Goal: Information Seeking & Learning: Find specific page/section

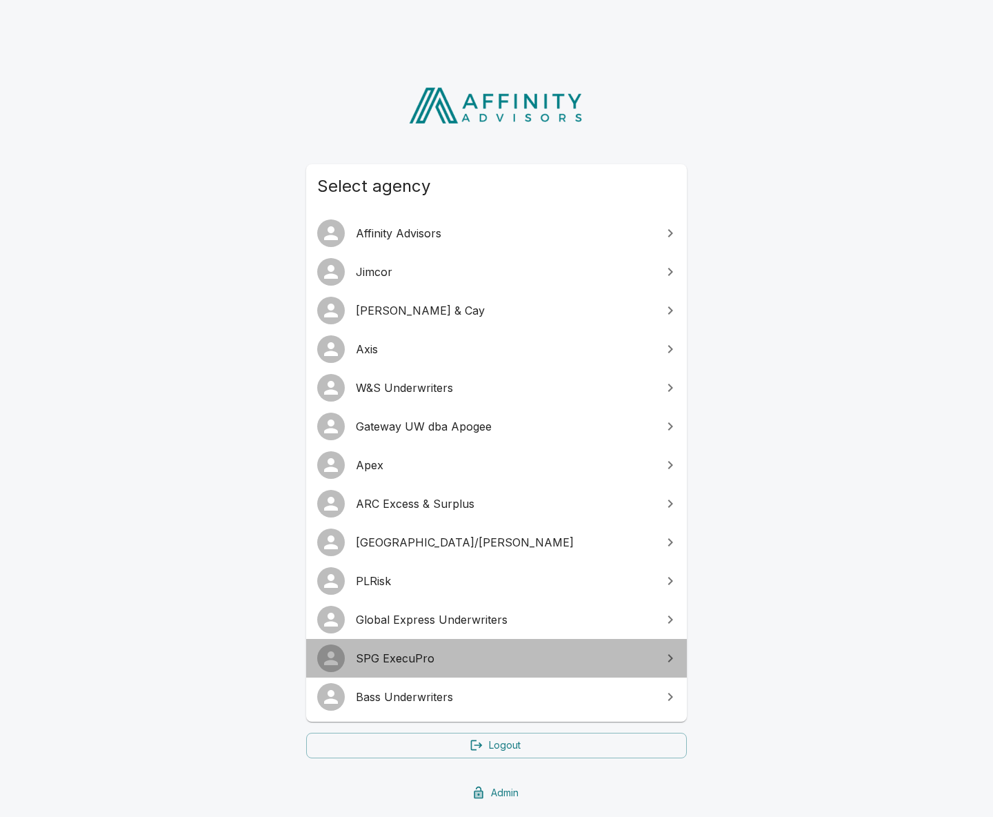
click at [423, 657] on span "SPG ExecuPro" at bounding box center [505, 658] width 298 height 17
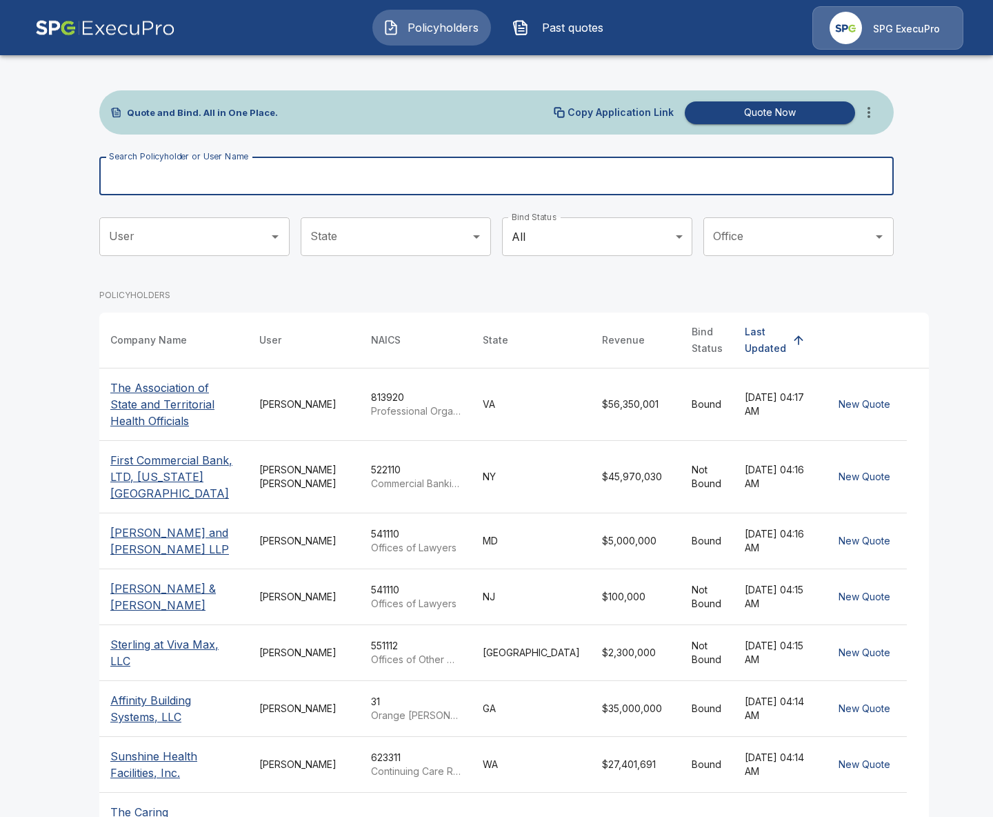
click at [402, 170] on input "Search Policyholder or User Name" at bounding box center [488, 176] width 779 height 39
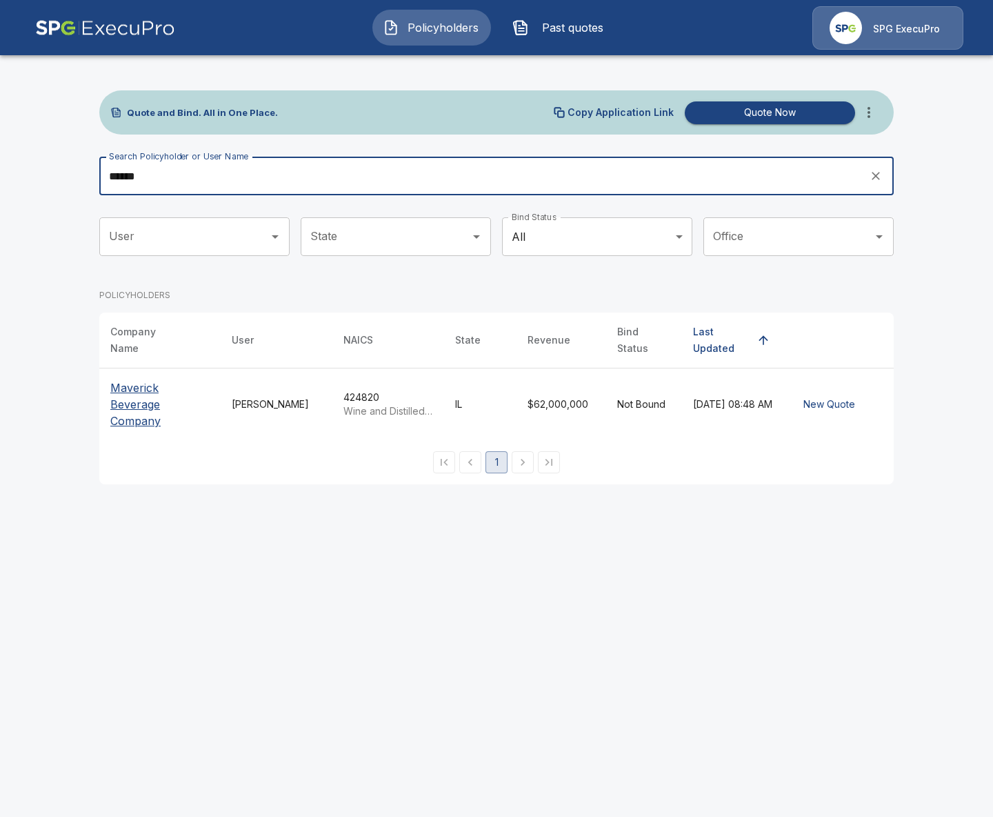
type input "******"
click at [127, 392] on p "Maverick Beverage Company" at bounding box center [159, 404] width 99 height 50
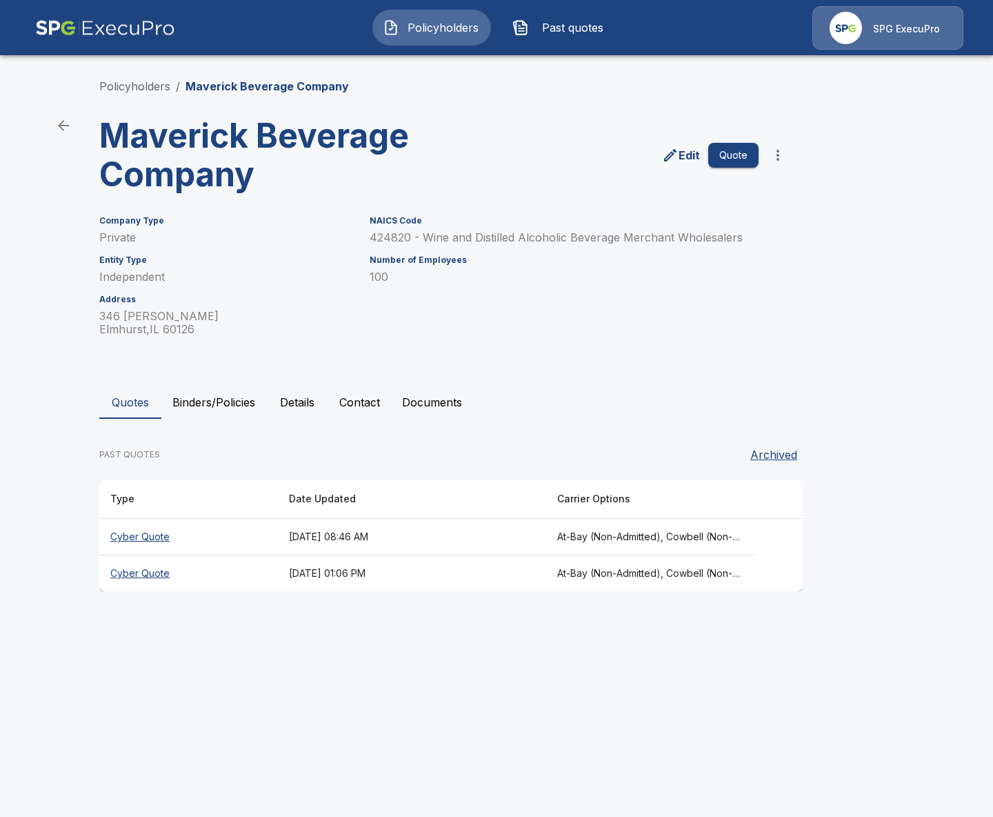
click at [574, 537] on th "At-Bay (Non-Admitted), Cowbell (Non-Admitted), Cowbell (Admitted), Corvus Cyber…" at bounding box center [650, 537] width 209 height 37
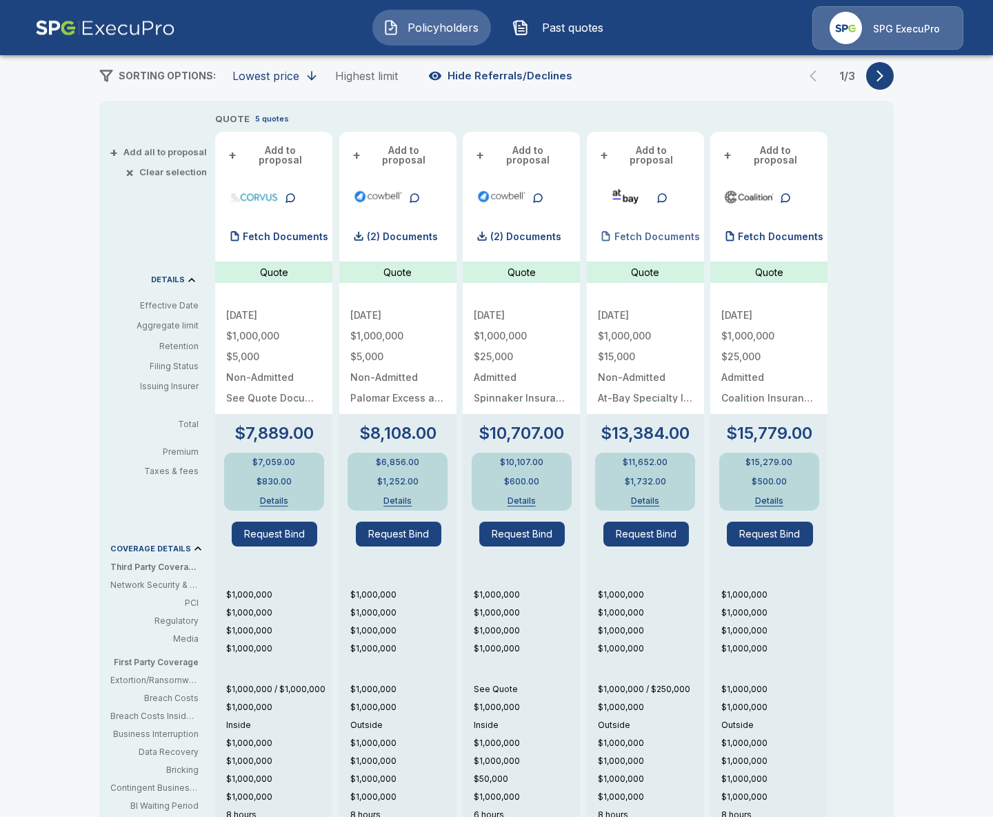
scroll to position [246, 0]
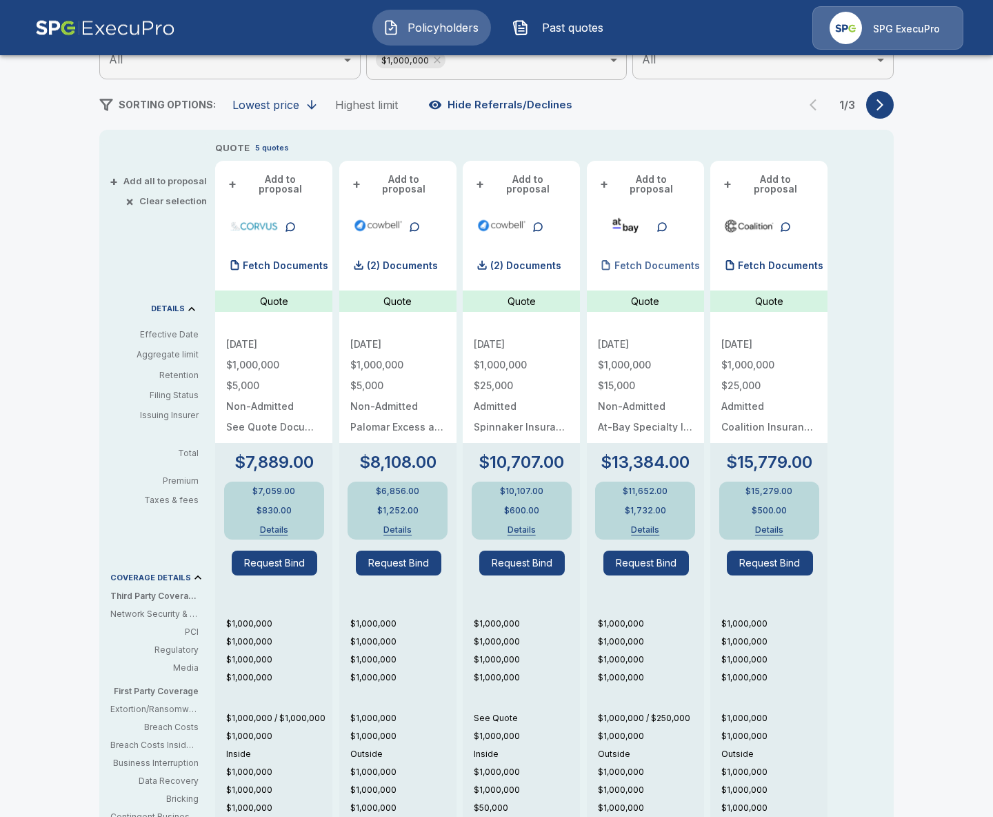
click at [640, 261] on div "Fetch Documents" at bounding box center [649, 266] width 102 height 28
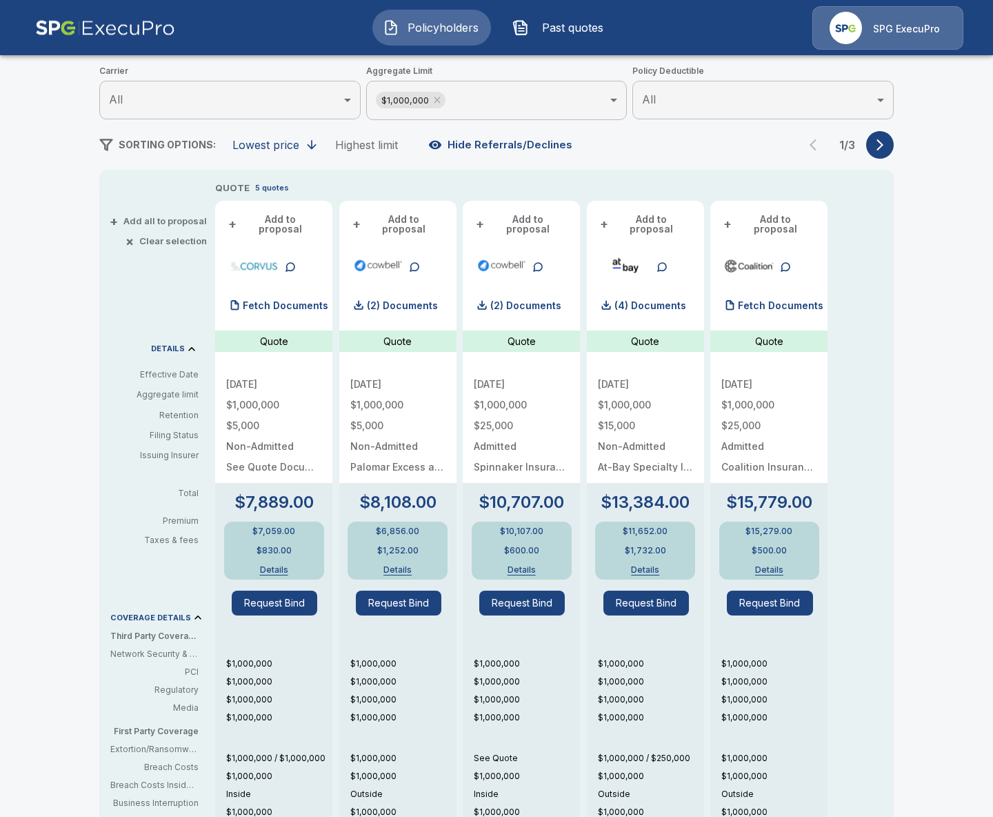
scroll to position [182, 0]
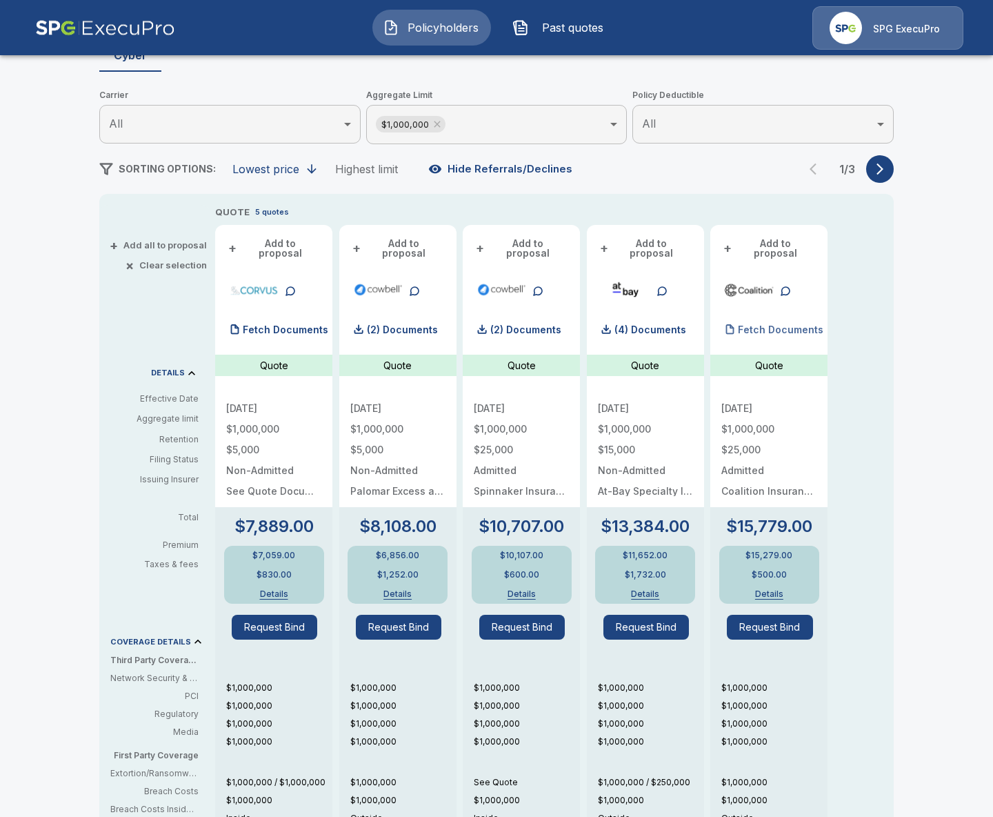
click at [773, 325] on p "Fetch Documents" at bounding box center [781, 330] width 86 height 10
click at [650, 325] on p "(4) Documents" at bounding box center [650, 330] width 72 height 10
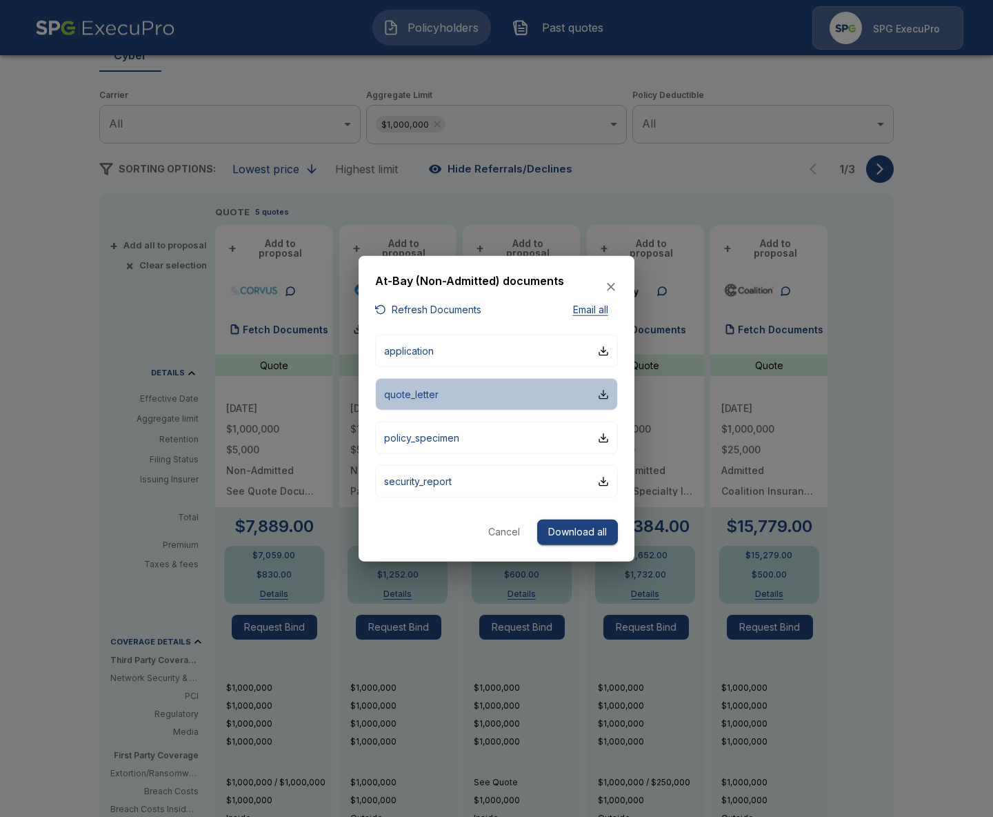
click at [465, 407] on button "quote_letter" at bounding box center [496, 394] width 243 height 32
click at [880, 657] on div at bounding box center [496, 408] width 993 height 817
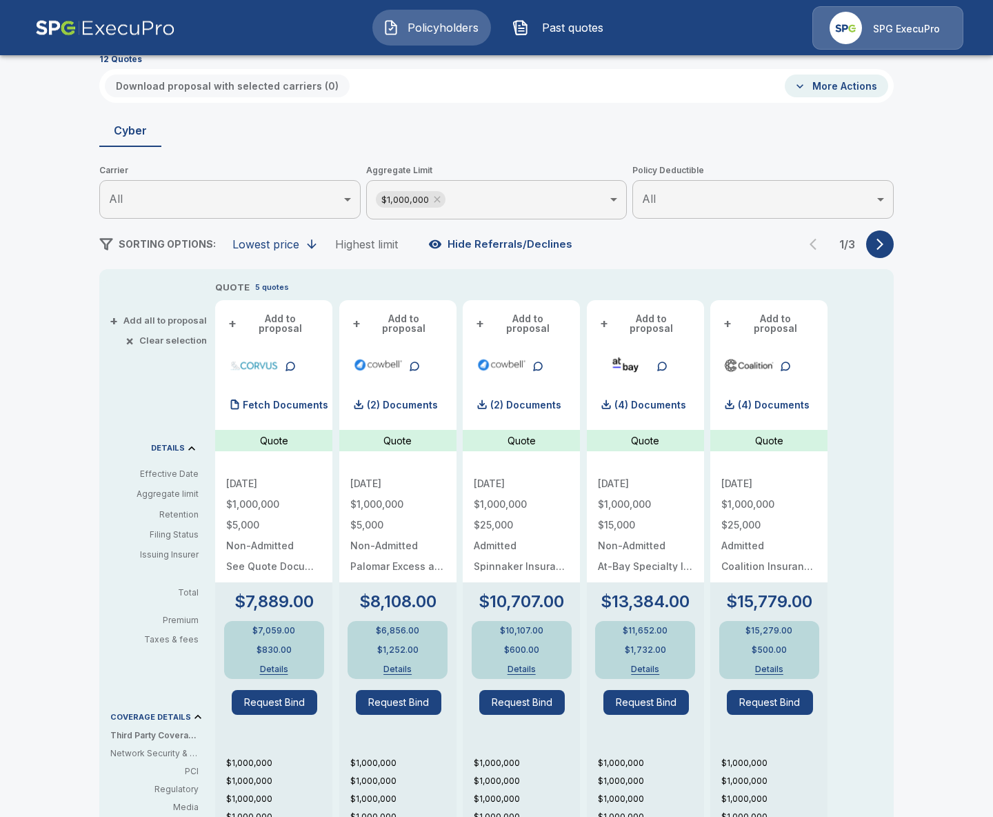
scroll to position [0, 0]
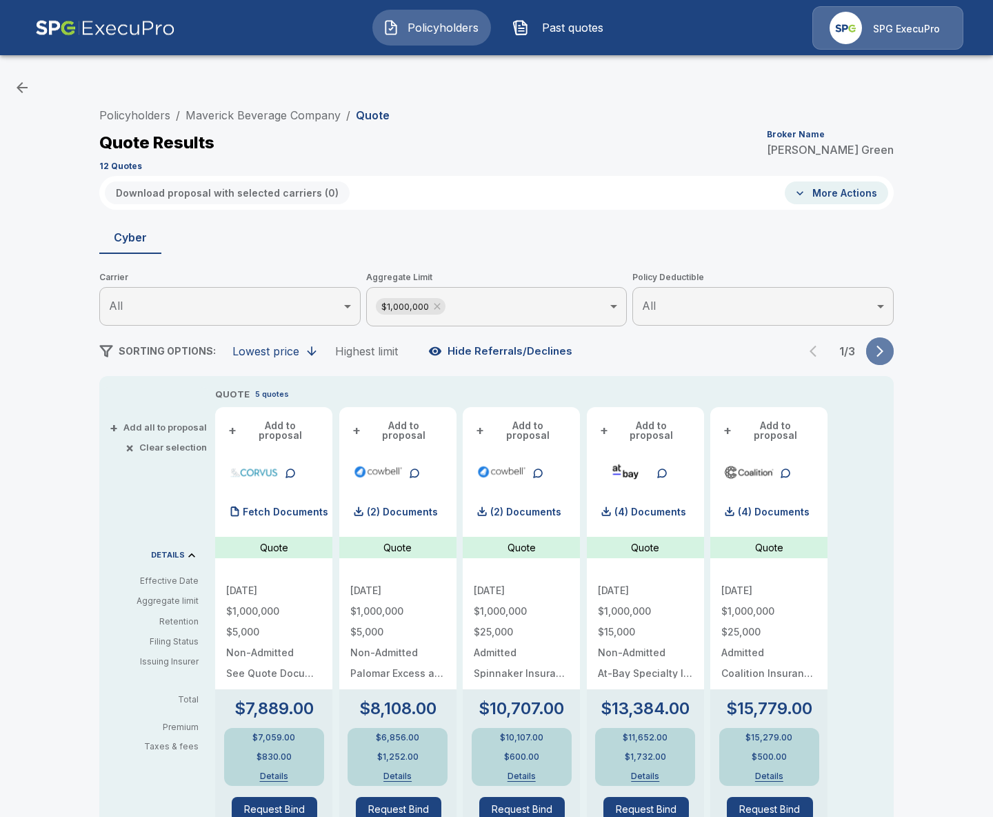
click at [890, 354] on button "button" at bounding box center [880, 351] width 28 height 28
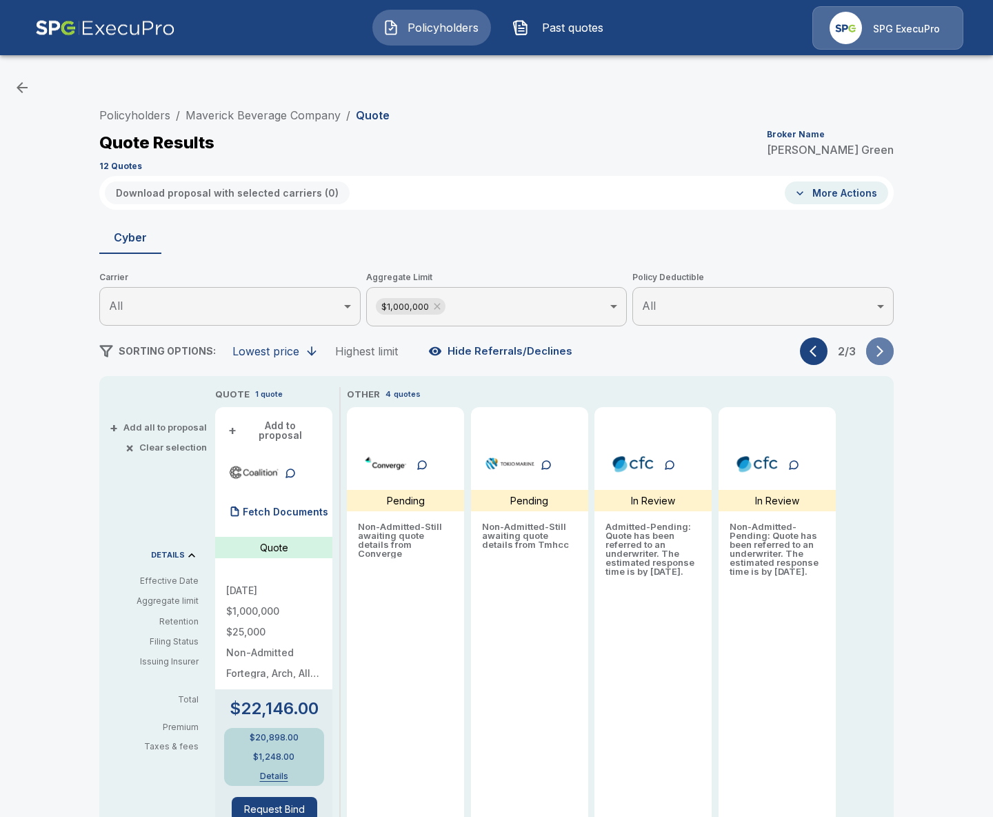
click at [890, 354] on button "button" at bounding box center [880, 351] width 28 height 28
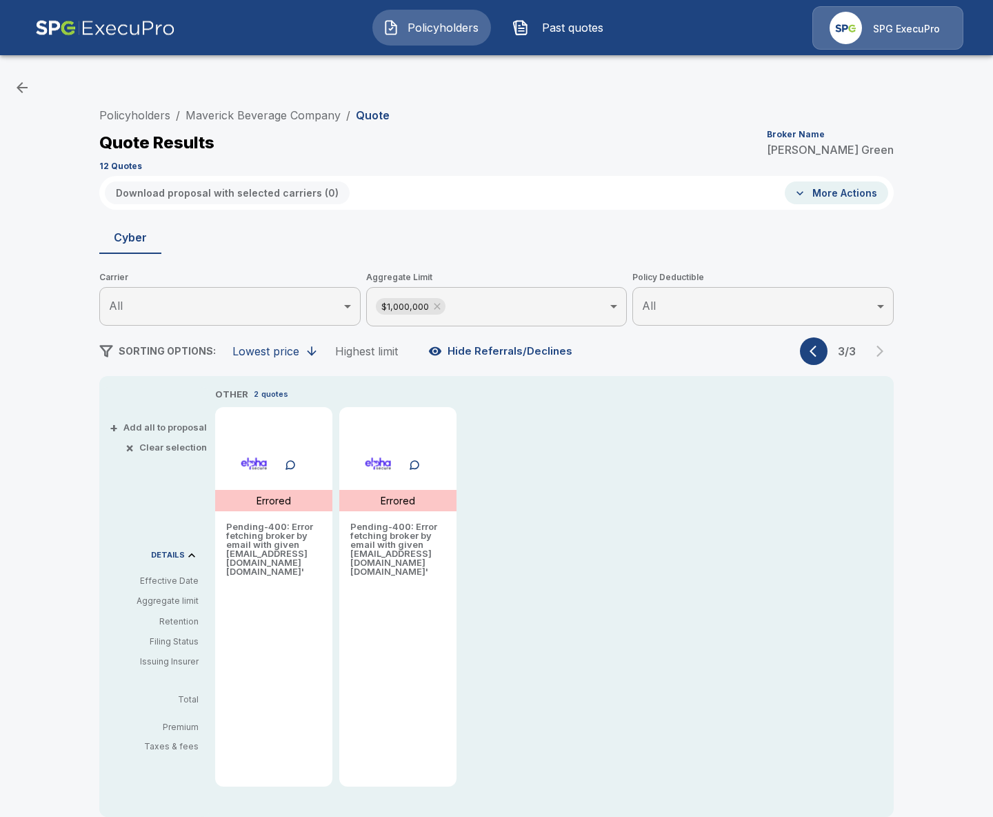
click at [823, 355] on icon "button" at bounding box center [817, 351] width 14 height 14
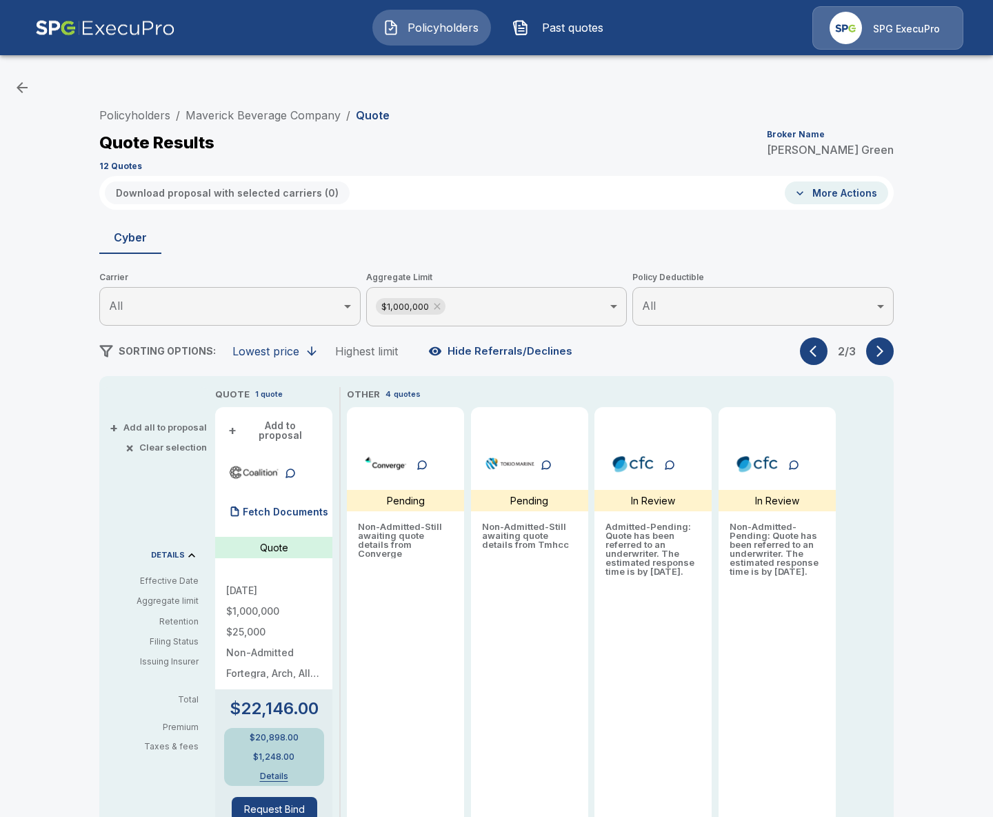
click at [823, 355] on icon "button" at bounding box center [817, 351] width 14 height 14
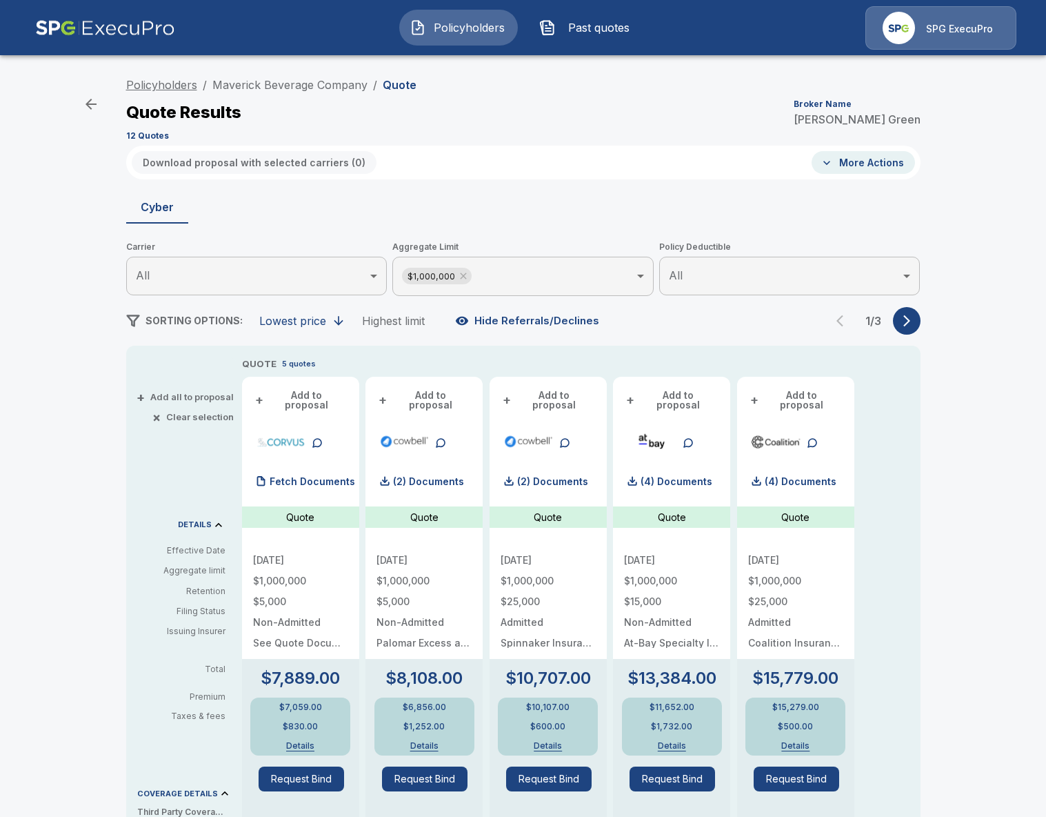
click at [173, 81] on link "Policyholders" at bounding box center [161, 85] width 71 height 14
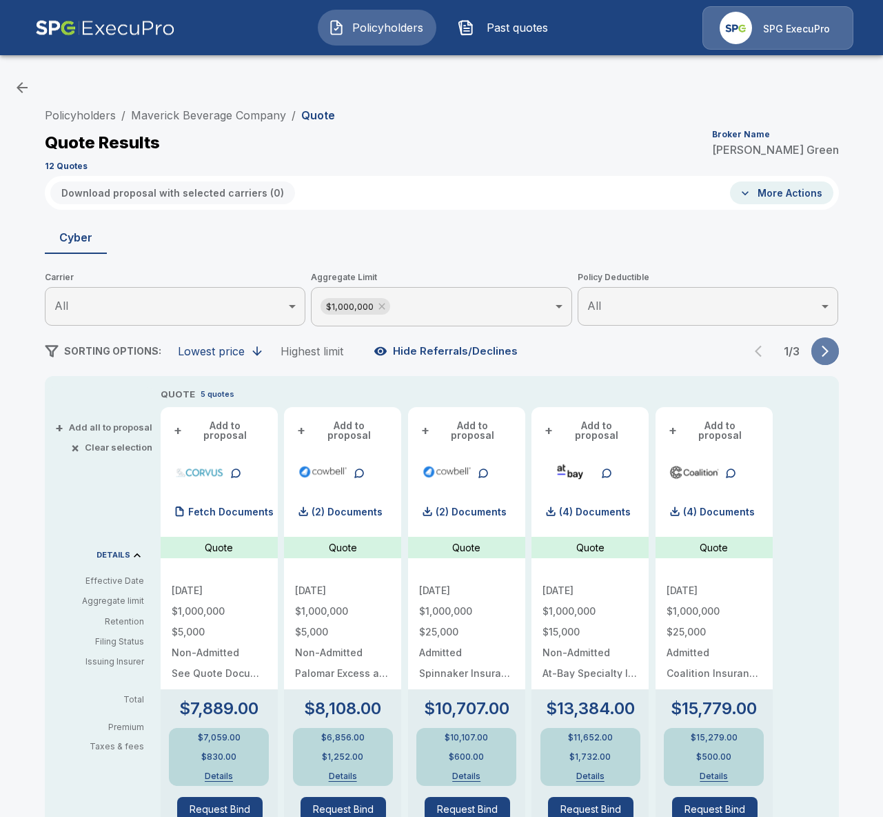
click at [824, 350] on icon "button" at bounding box center [826, 351] width 14 height 14
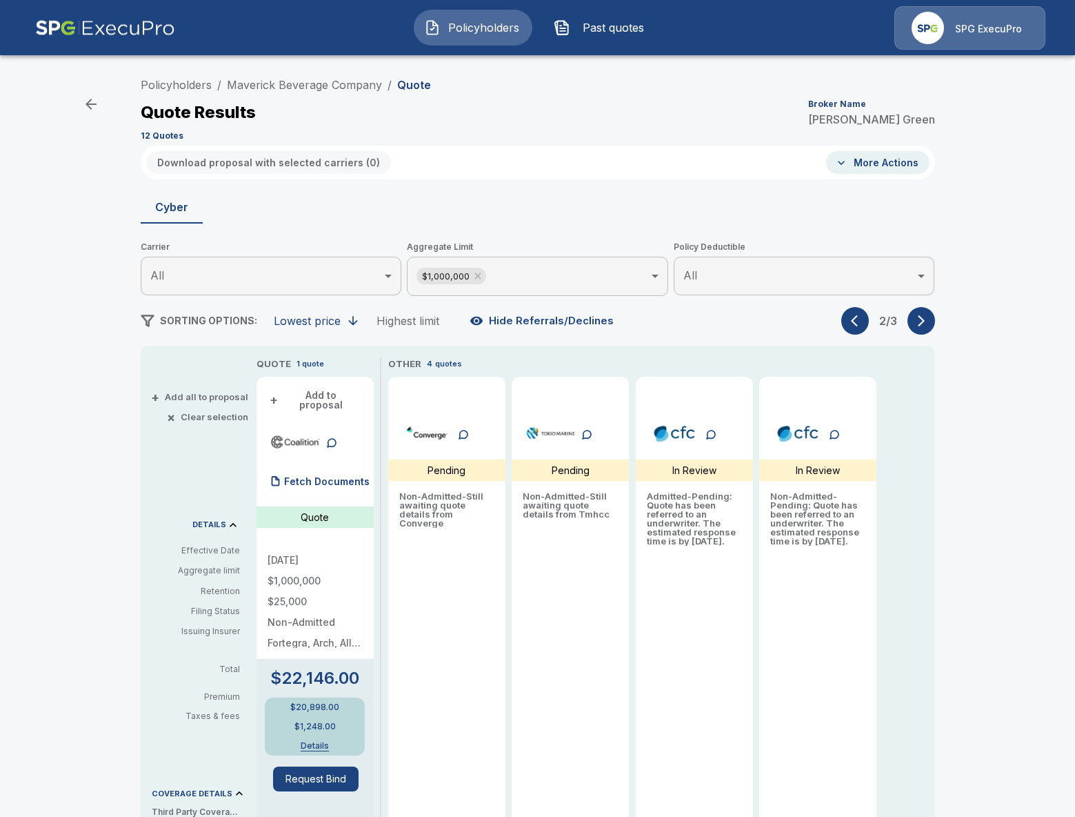
click at [853, 321] on icon "button" at bounding box center [854, 321] width 7 height 12
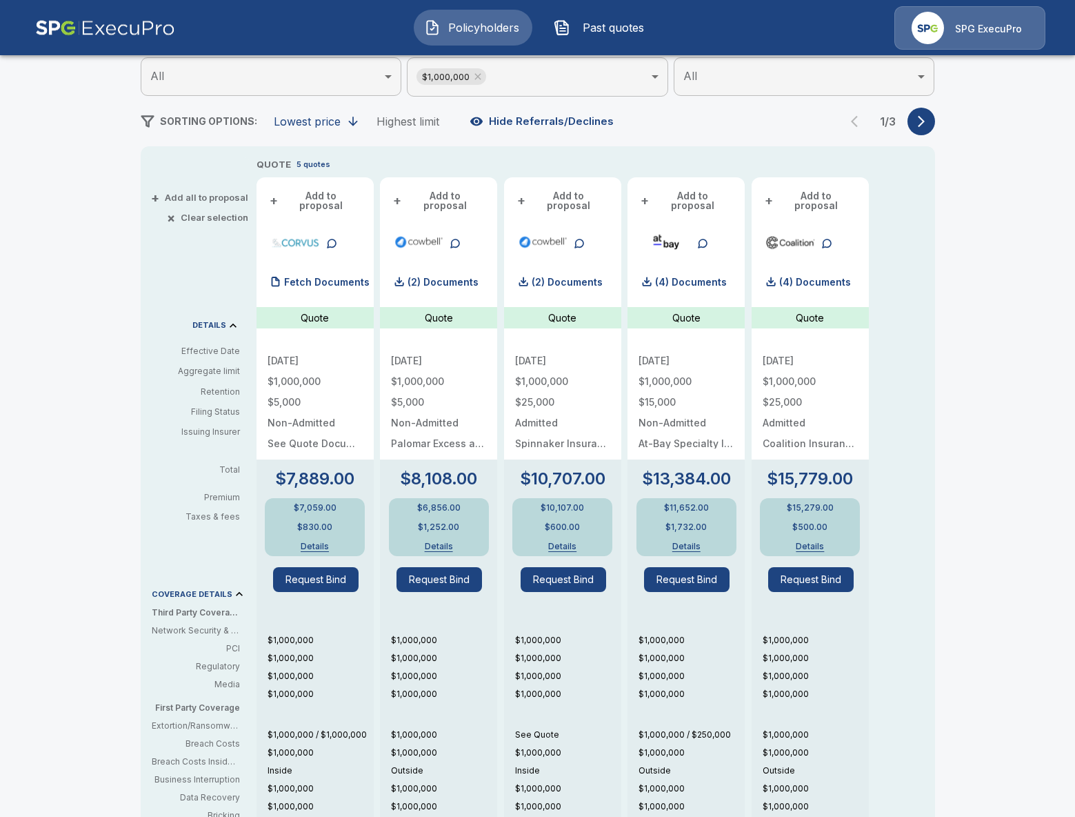
scroll to position [184, 0]
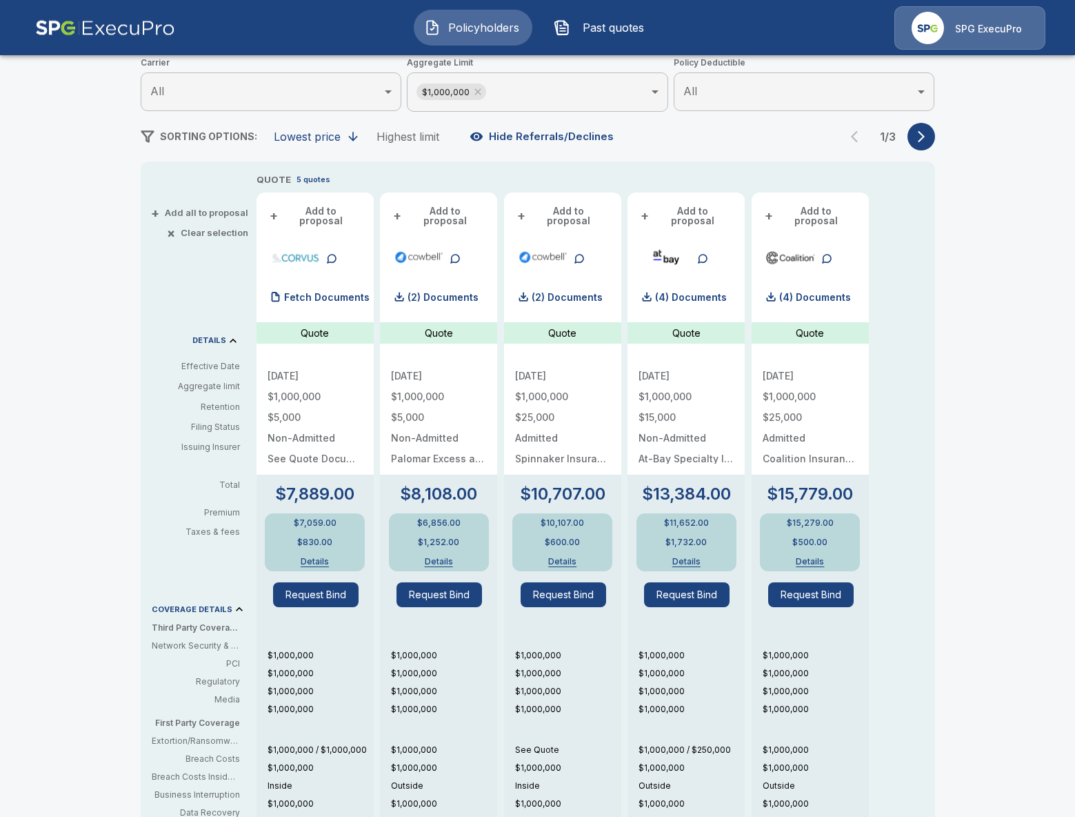
click at [281, 455] on div "10/10/2025 $1,000,000 $5,000 Non-Admitted See Quote Document" at bounding box center [315, 414] width 95 height 120
drag, startPoint x: 270, startPoint y: 451, endPoint x: 328, endPoint y: 452, distance: 58.6
click at [328, 454] on p "See Quote Document" at bounding box center [315, 459] width 95 height 10
click at [148, 459] on div "+ Add all to proposal × Clear selection DETAILS Effective Date Aggregate limit …" at bounding box center [196, 594] width 110 height 844
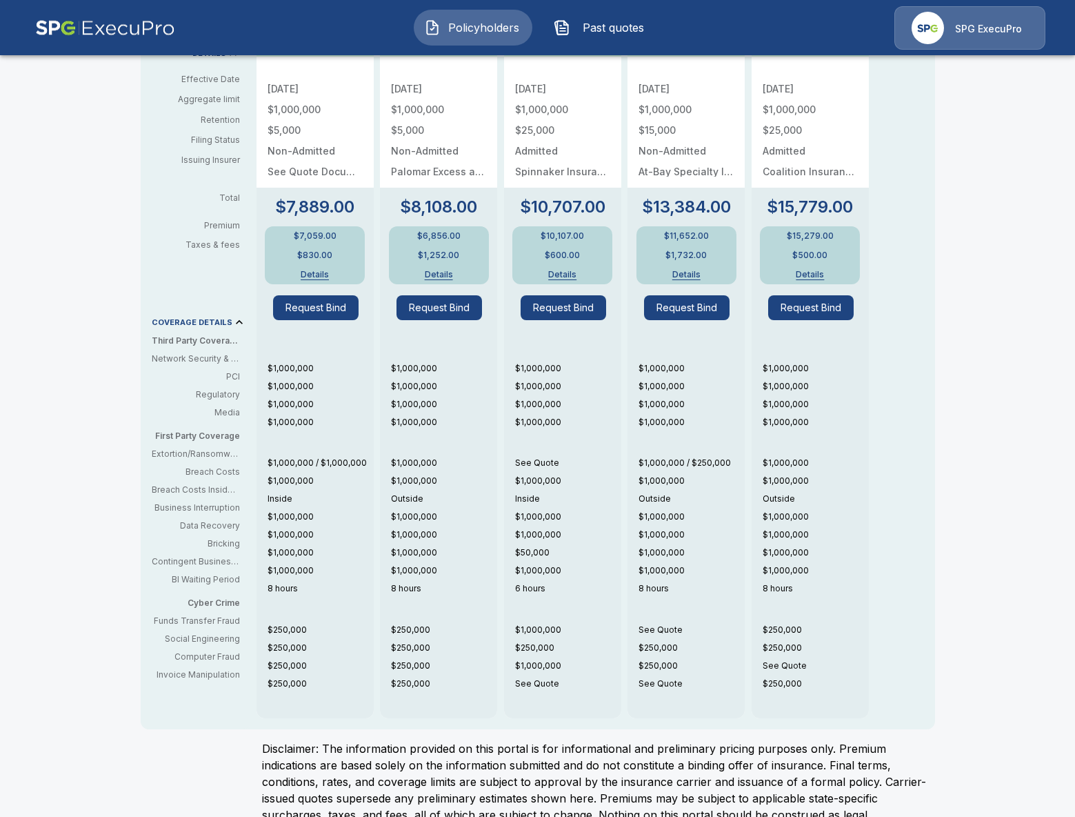
scroll to position [502, 0]
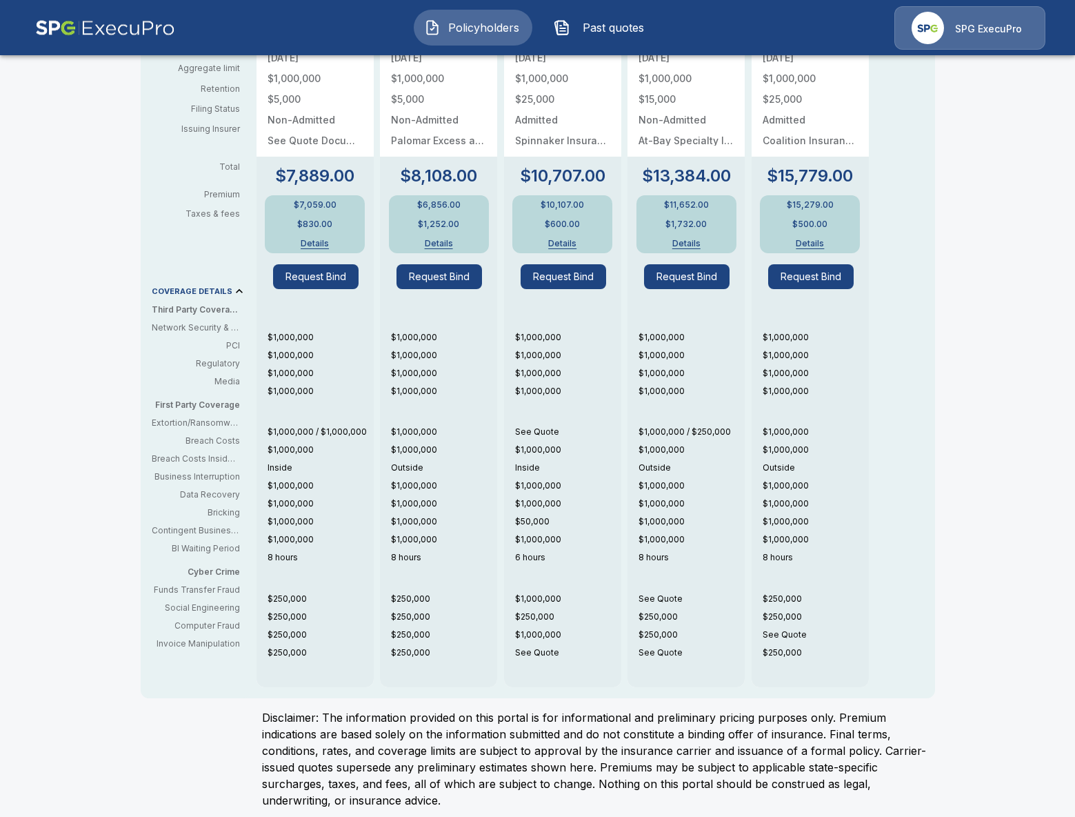
click at [532, 634] on div "$1,000,000 $250,000 $1,000,000 See Quote" at bounding box center [568, 628] width 106 height 72
click at [665, 646] on p "See Quote" at bounding box center [692, 652] width 106 height 12
click at [737, 646] on p "See Quote" at bounding box center [692, 652] width 106 height 12
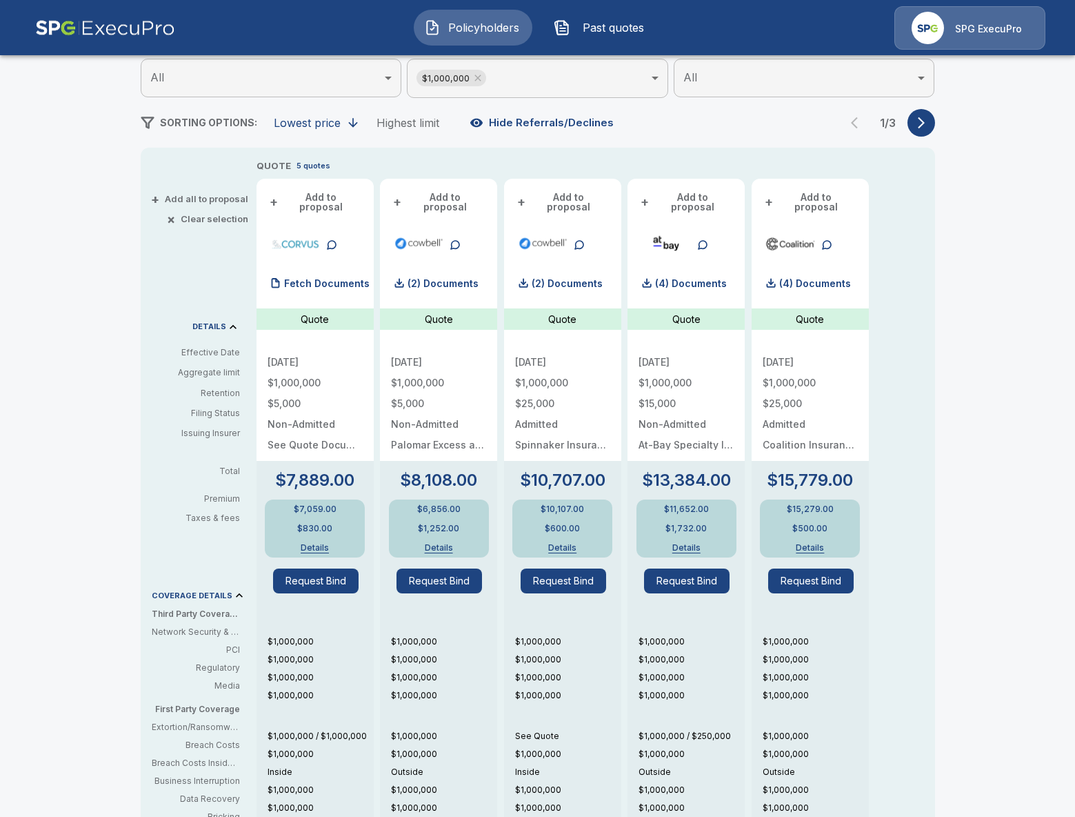
scroll to position [139, 0]
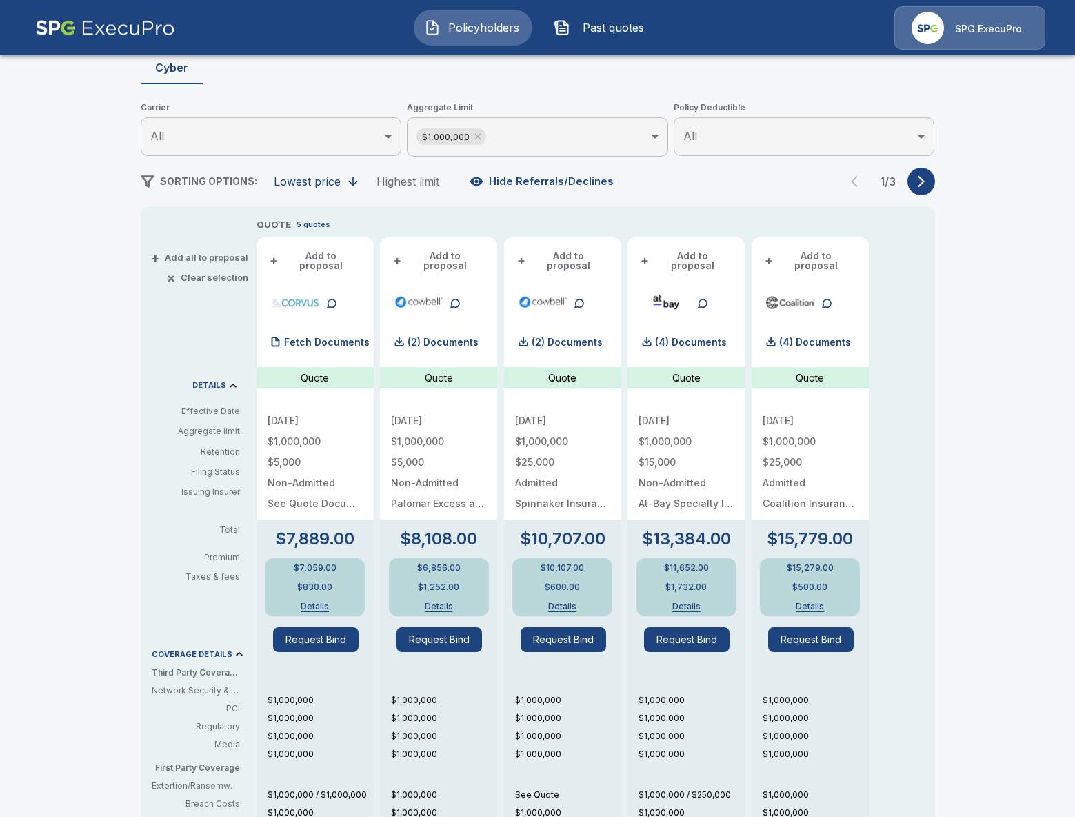
click at [920, 161] on div "Policyholders / Maverick Beverage Company / Quote Quote Results Broker Name Ali…" at bounding box center [538, 560] width 828 height 1256
click at [920, 176] on icon "button" at bounding box center [921, 181] width 14 height 14
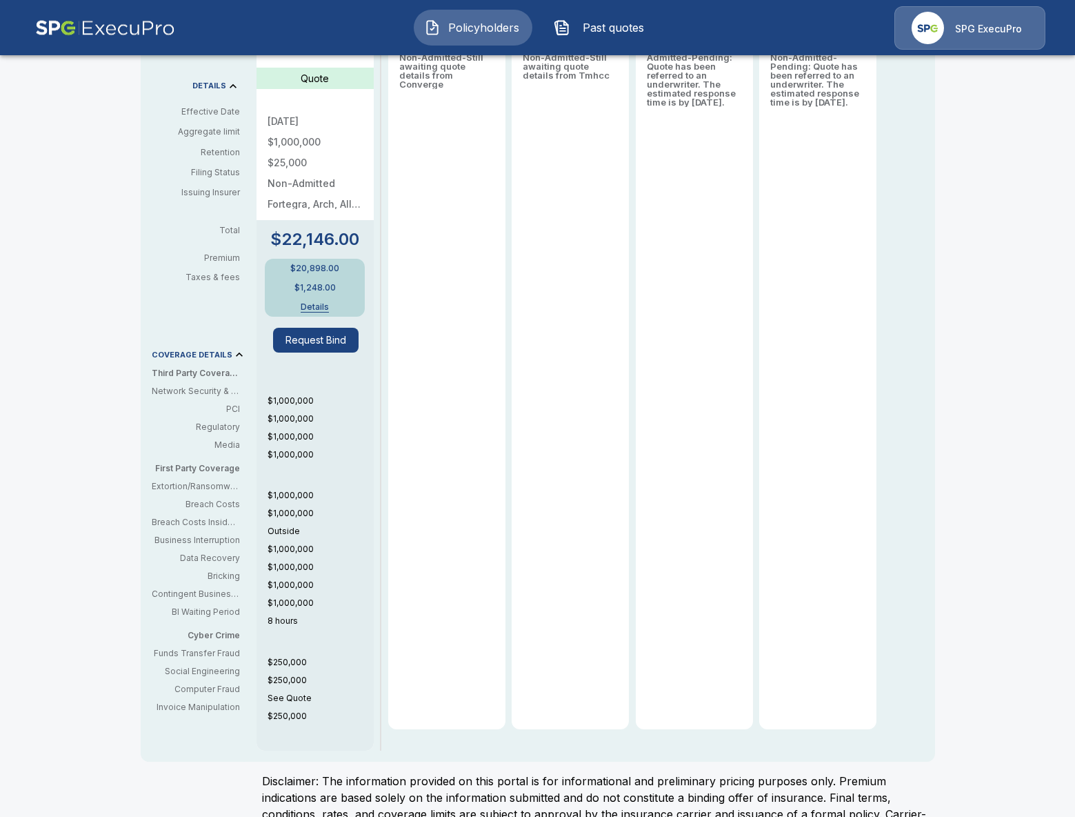
scroll to position [449, 0]
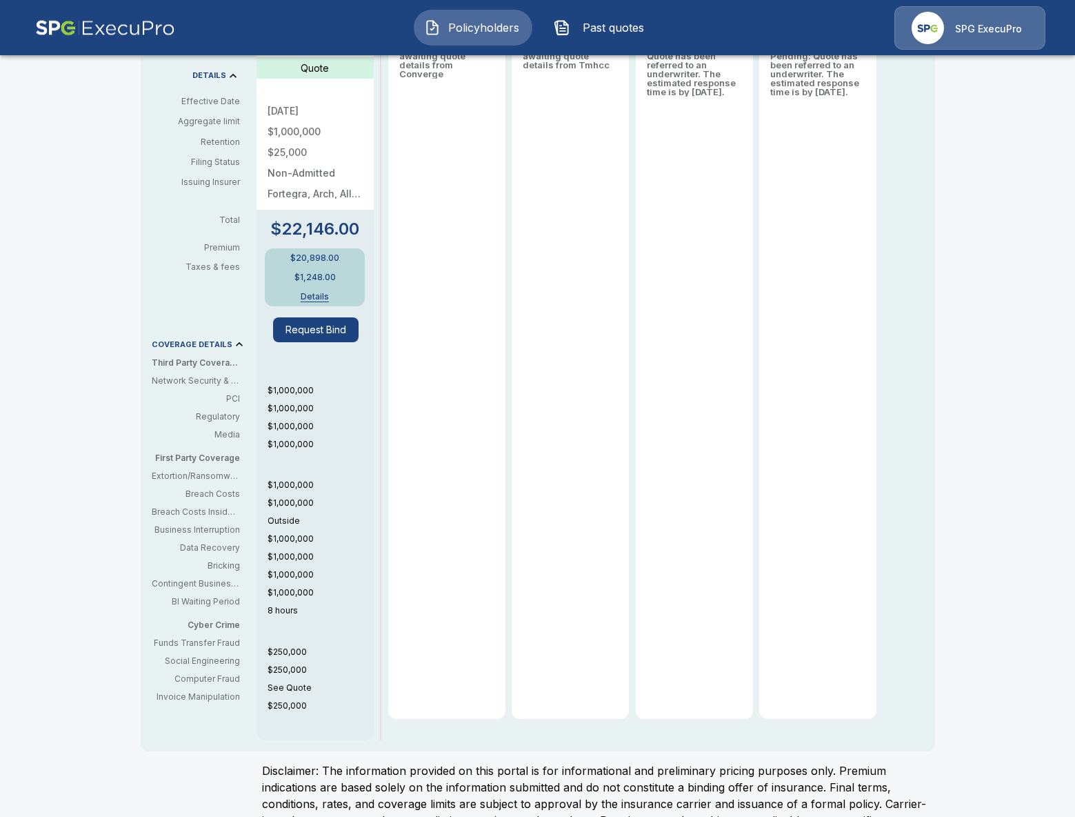
click at [290, 681] on p "See Quote" at bounding box center [321, 687] width 106 height 12
click at [374, 659] on div "QUOTE 1 quote + Add to proposal Fetch Documents Quote 10/10/2025 $1,000,000 $25…" at bounding box center [568, 324] width 623 height 833
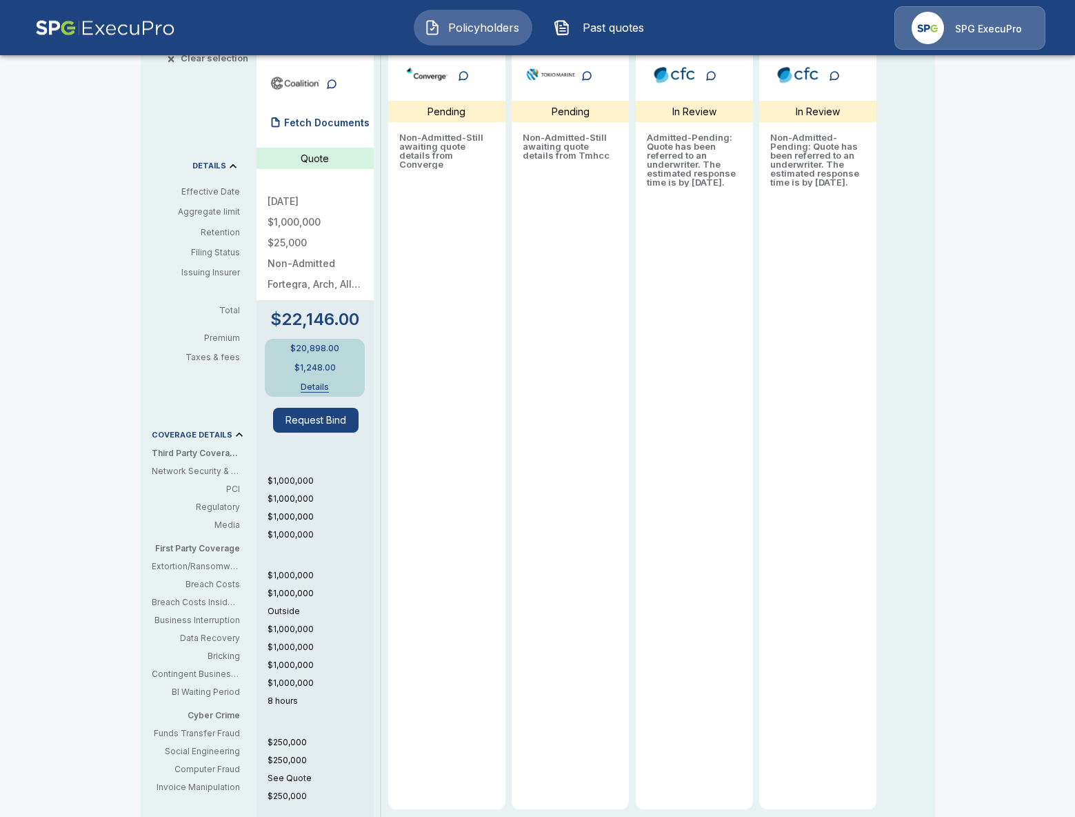
scroll to position [502, 0]
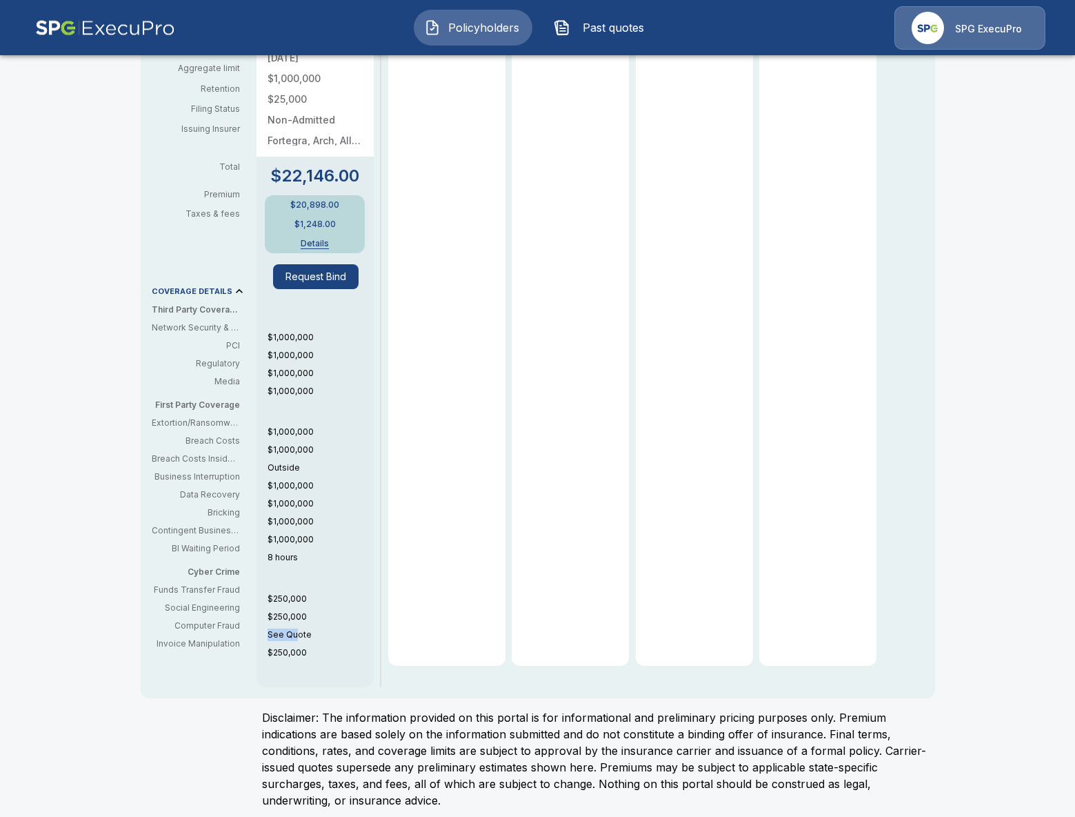
drag, startPoint x: 298, startPoint y: 626, endPoint x: 263, endPoint y: 626, distance: 34.5
click at [263, 626] on div "$1,000,000 $1,000,000 $1,000,000 $1,000,000 $1,000,000 $1,000,000 Outside $1,00…" at bounding box center [315, 504] width 117 height 346
click at [319, 632] on div "$250,000 $250,000 See Quote $250,000" at bounding box center [321, 628] width 106 height 72
drag, startPoint x: 314, startPoint y: 628, endPoint x: 268, endPoint y: 627, distance: 46.9
click at [268, 628] on p "See Quote" at bounding box center [321, 634] width 106 height 12
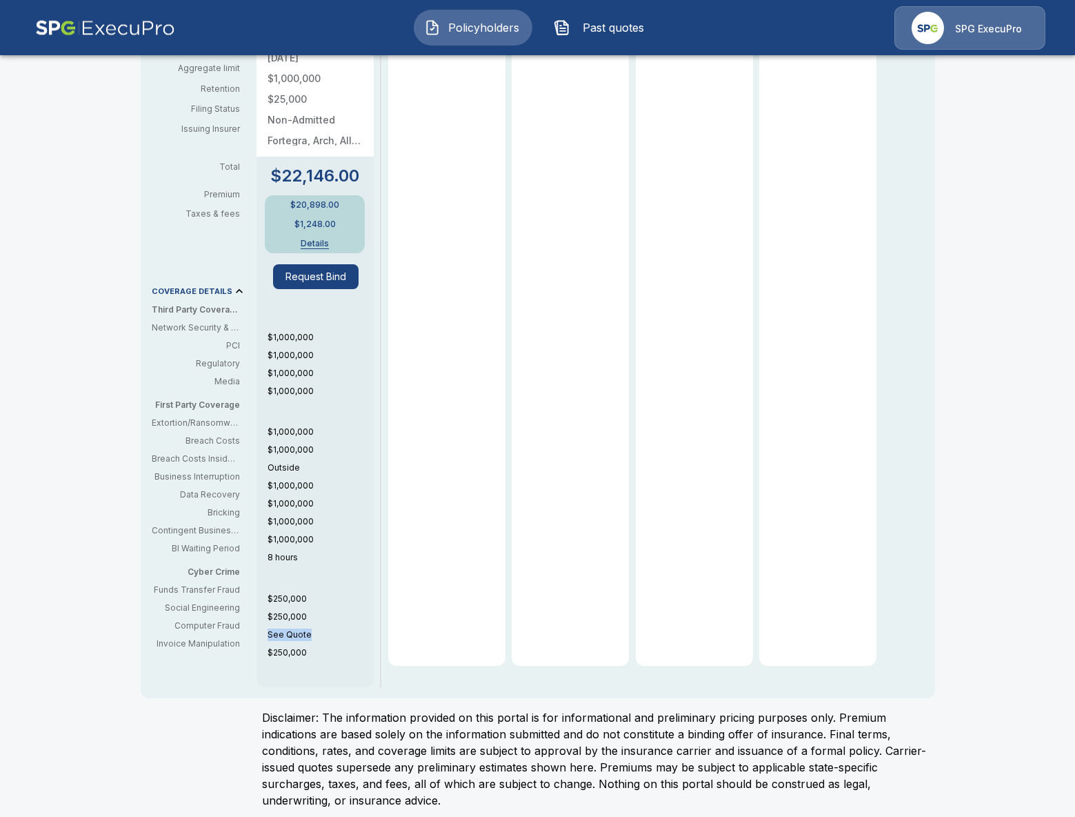
click at [290, 631] on p "See Quote" at bounding box center [321, 634] width 106 height 12
click at [292, 628] on p "See Quote" at bounding box center [321, 634] width 106 height 12
click at [303, 628] on p "See Quote" at bounding box center [321, 634] width 106 height 12
drag, startPoint x: 312, startPoint y: 628, endPoint x: 274, endPoint y: 628, distance: 37.9
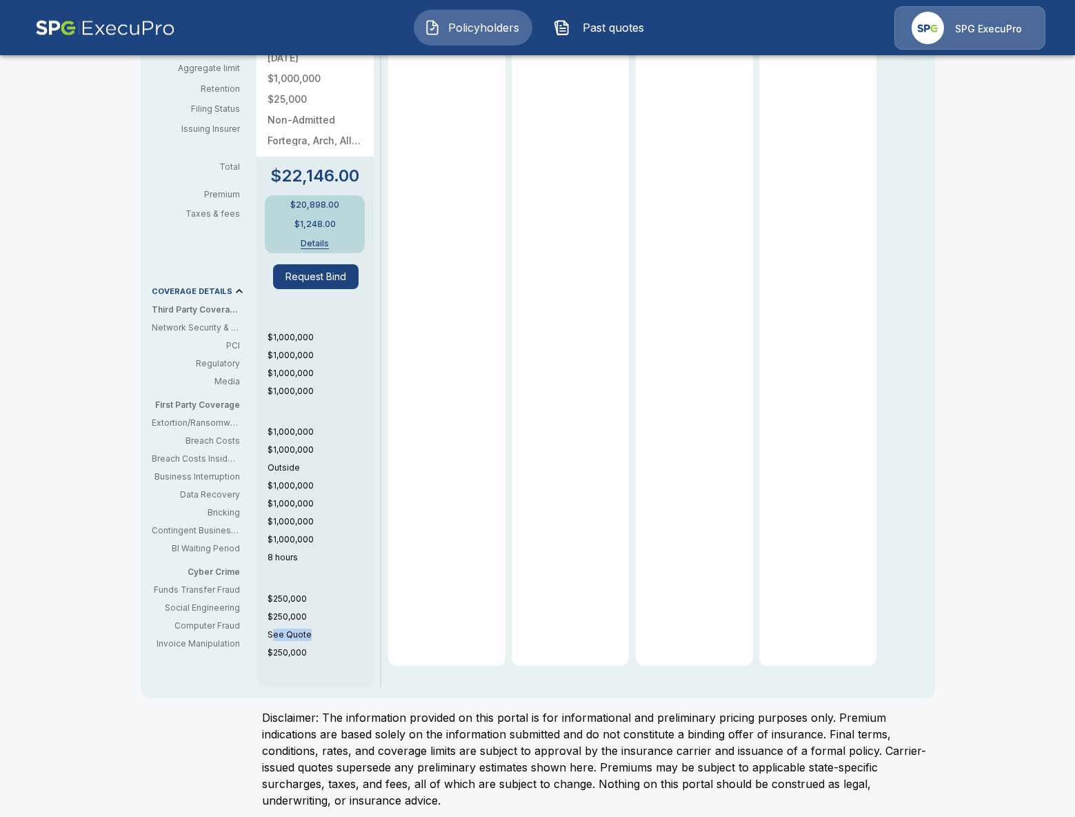
click at [274, 628] on p "See Quote" at bounding box center [321, 634] width 106 height 12
click at [323, 628] on p "See Quote" at bounding box center [321, 634] width 106 height 12
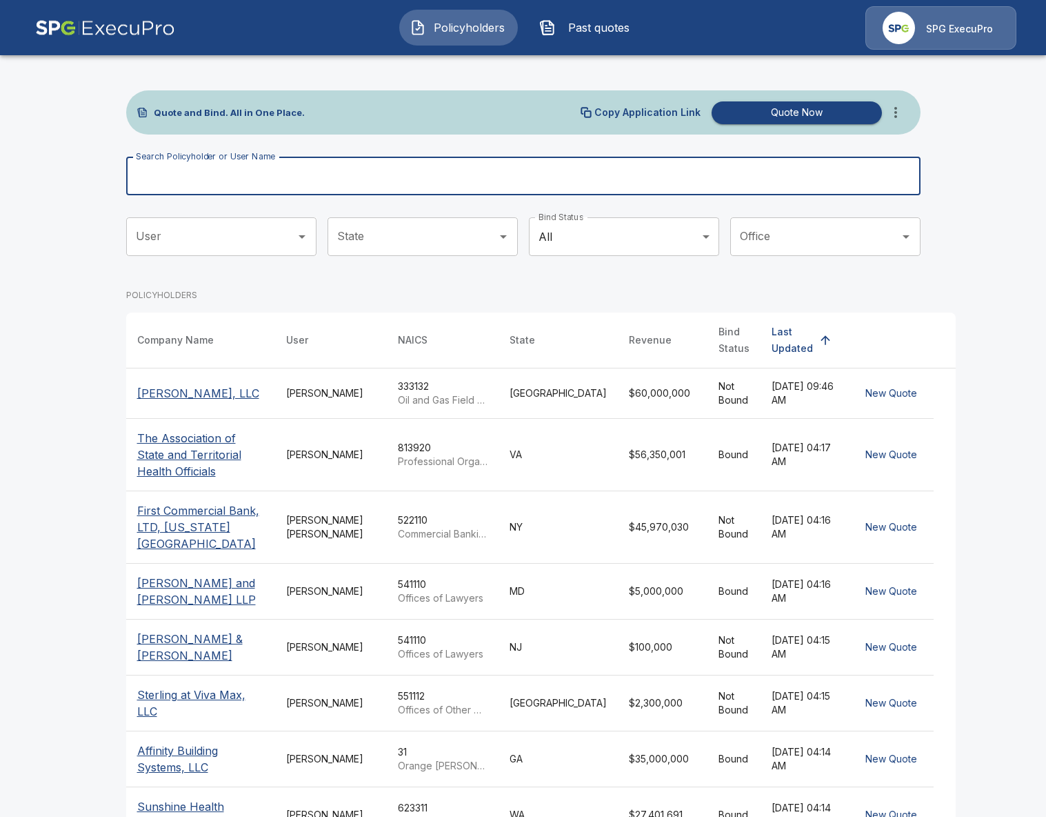
click at [247, 163] on div "Search Policyholder or User Name Search Policyholder or User Name" at bounding box center [523, 176] width 794 height 39
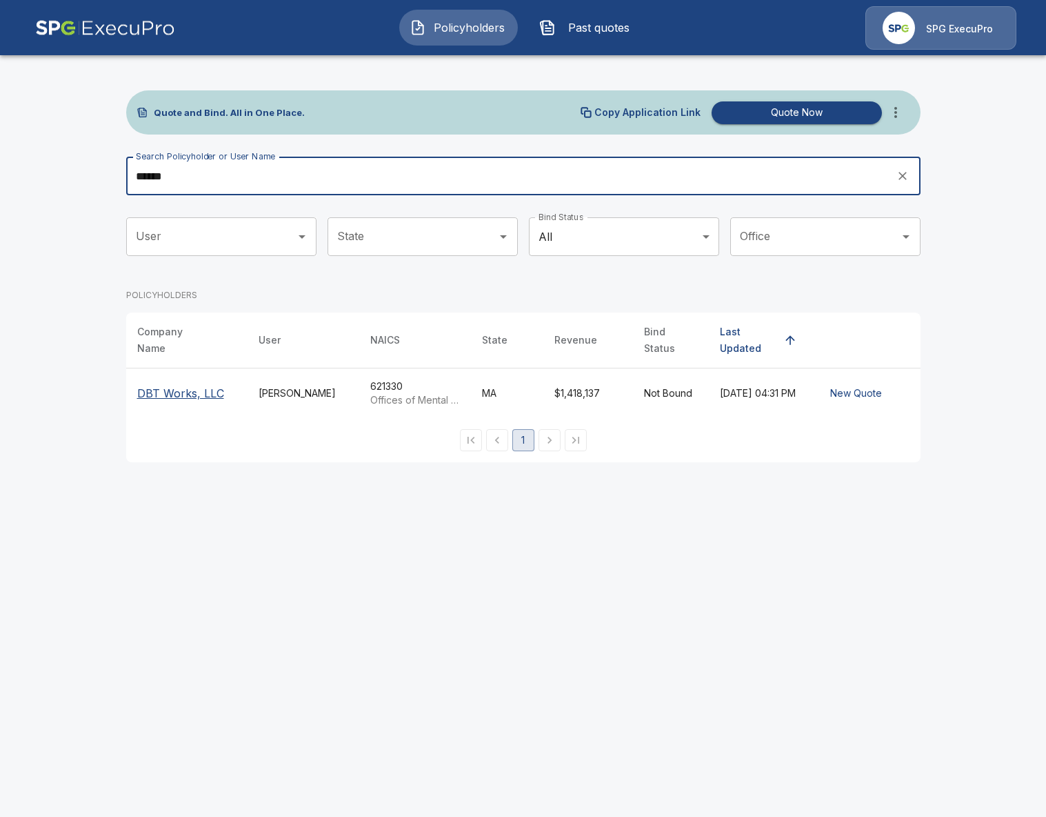
type input "******"
click at [182, 374] on th "DBT Works, LLC" at bounding box center [186, 393] width 121 height 50
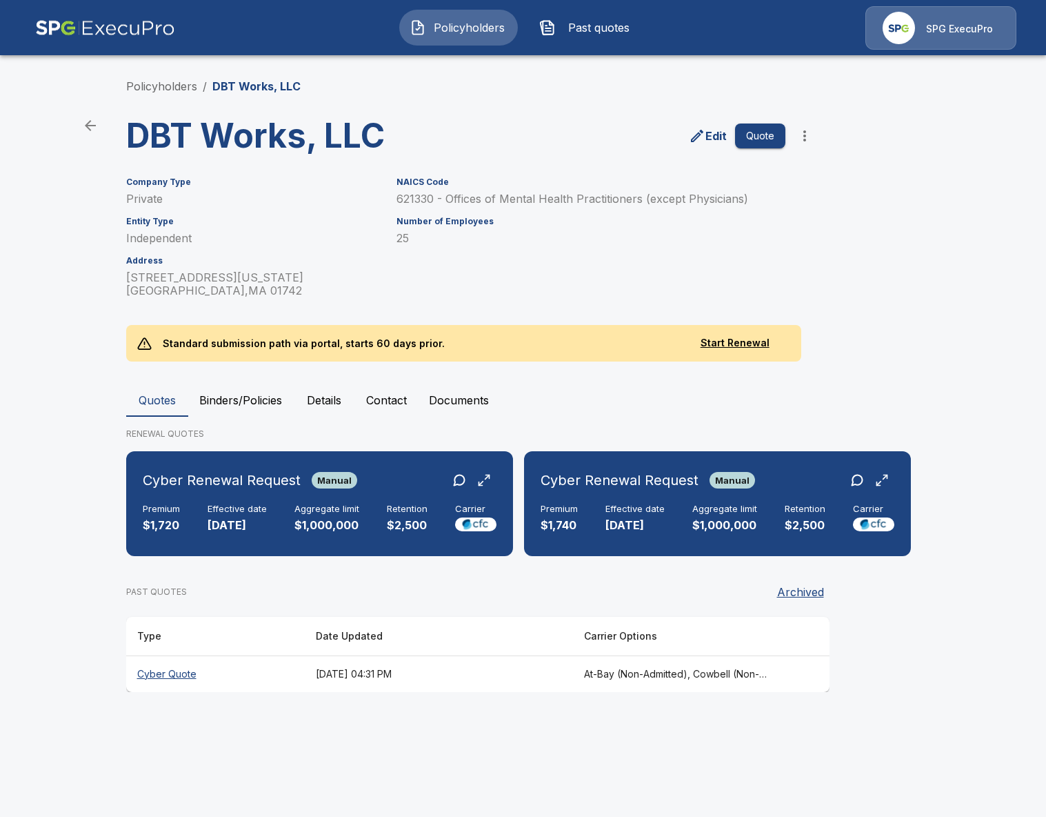
click at [989, 501] on main "Policyholders / DBT Works, LLC DBT Works, LLC Edit Quote Company Type Private E…" at bounding box center [523, 359] width 1046 height 718
click at [372, 510] on div "Premium $1,540 Effective date [DATE] Aggregate limit $1,000,000 Retention $2,50…" at bounding box center [320, 518] width 354 height 30
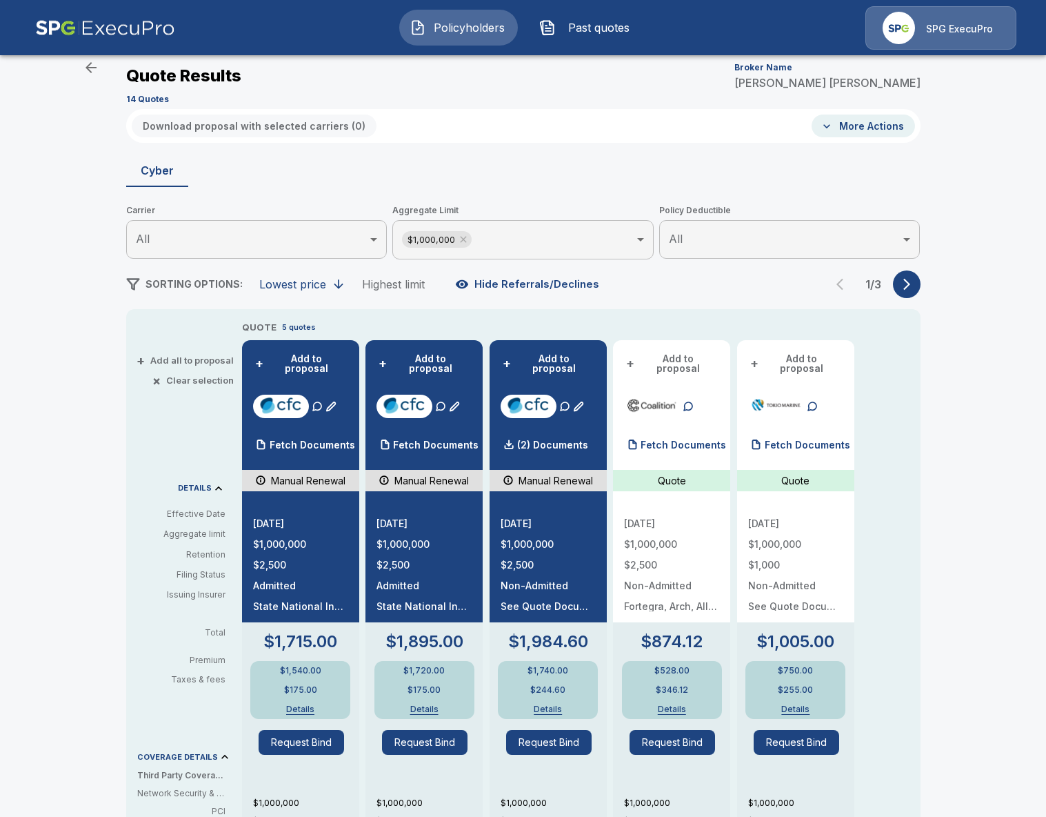
scroll to position [38, 0]
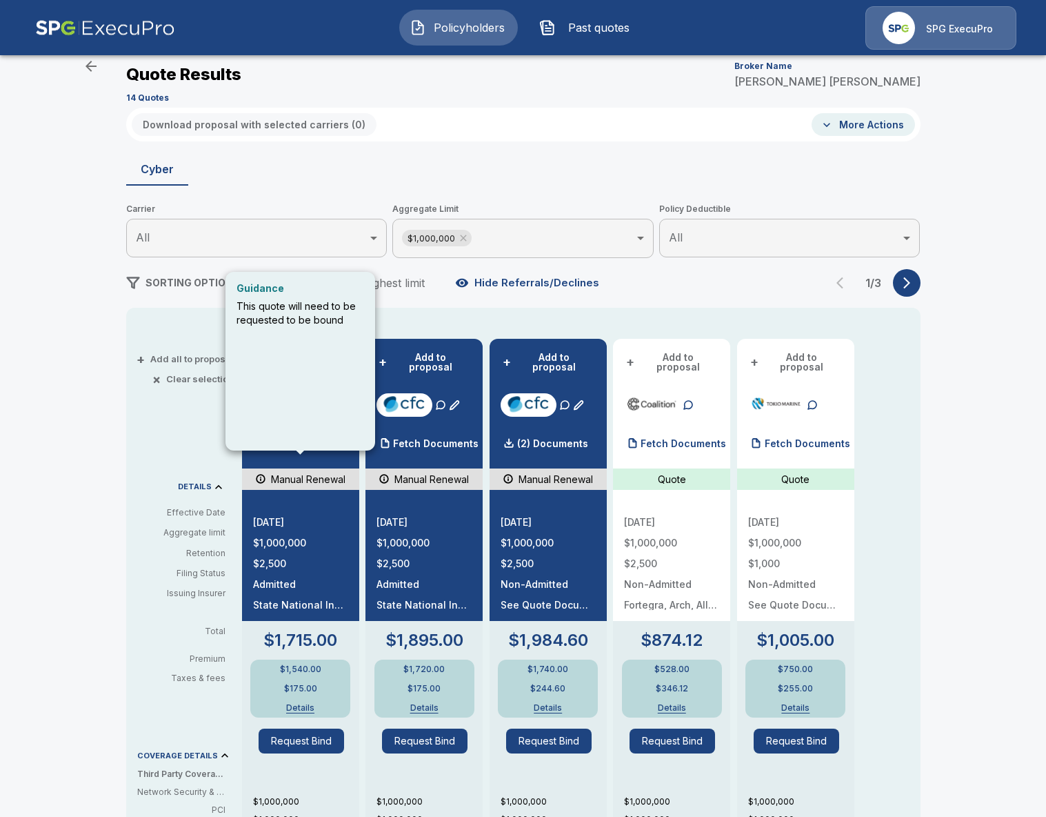
click at [276, 434] on div "Guidance This quote will need to be requested to be bound" at bounding box center [301, 361] width 150 height 179
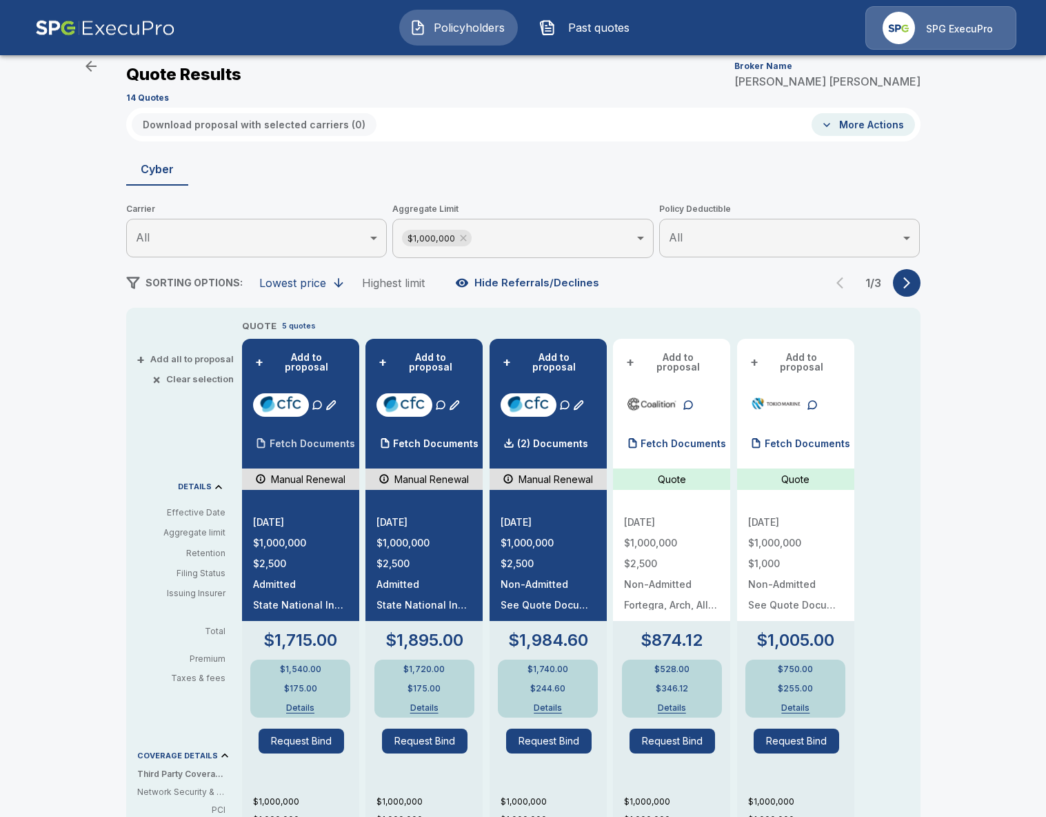
click at [287, 439] on p "Fetch Documents" at bounding box center [313, 444] width 86 height 10
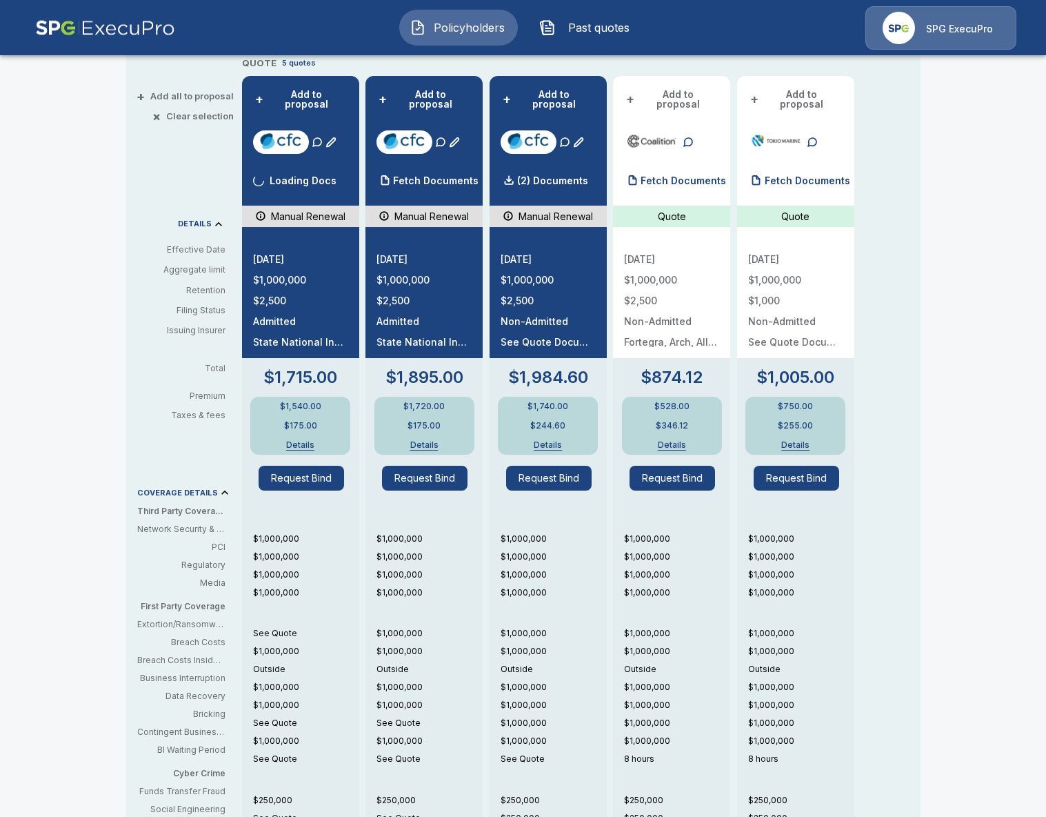
scroll to position [301, 0]
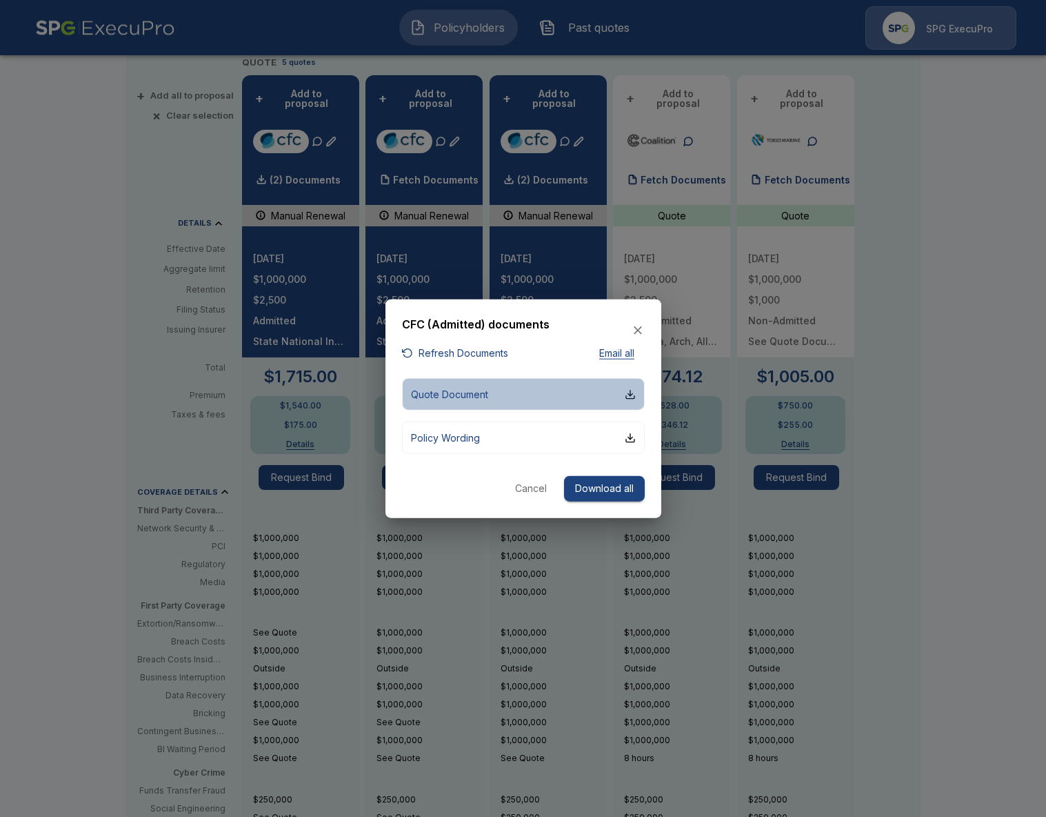
click at [499, 403] on button "Quote Document" at bounding box center [523, 394] width 243 height 32
click at [157, 419] on div at bounding box center [523, 408] width 1046 height 817
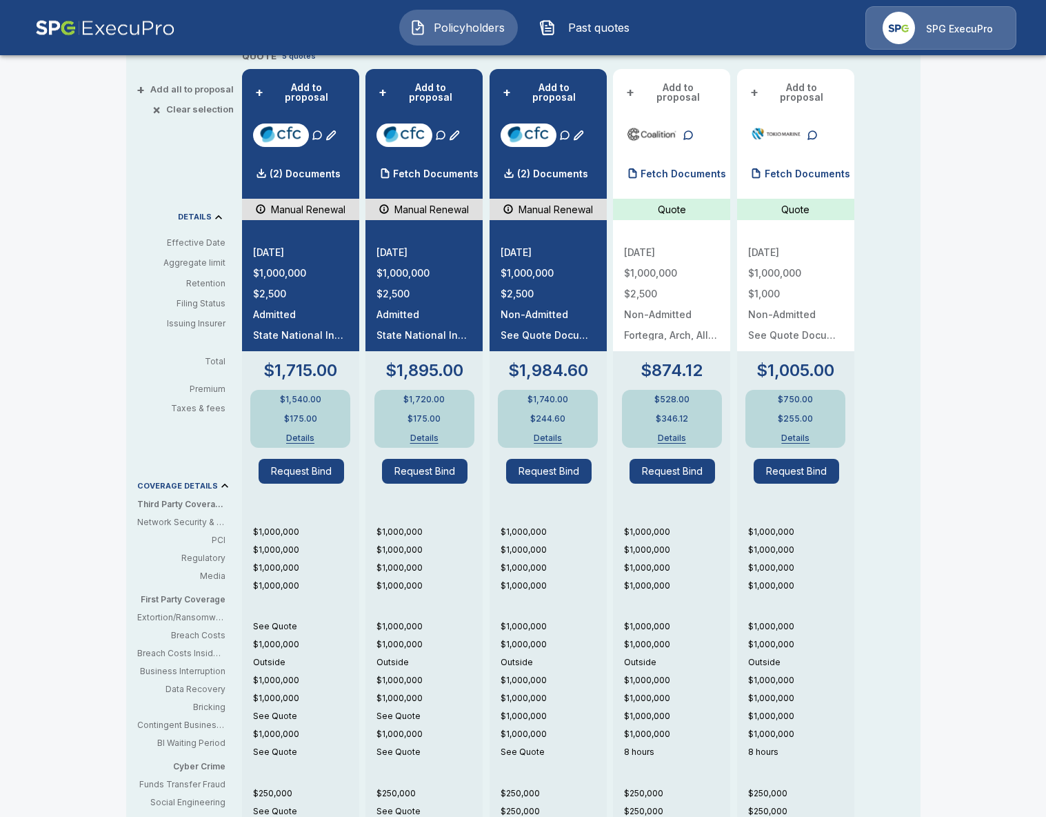
scroll to position [0, 0]
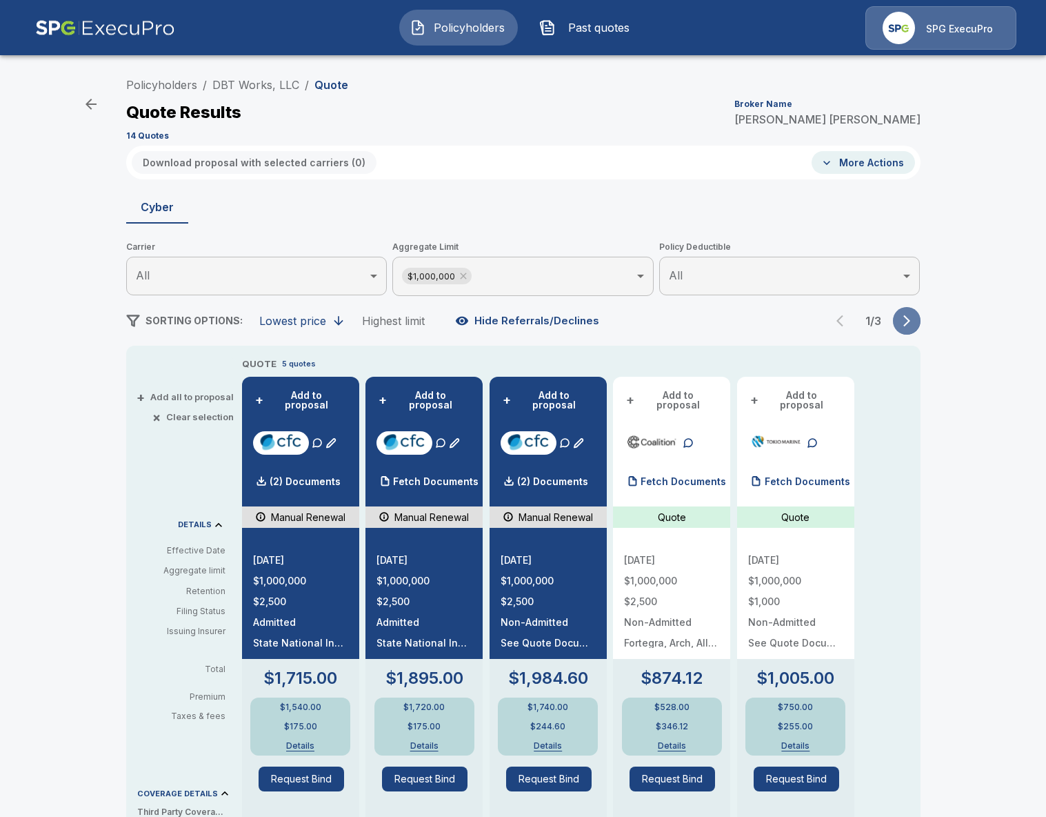
click at [903, 326] on icon "button" at bounding box center [907, 321] width 14 height 14
